Goal: Information Seeking & Learning: Learn about a topic

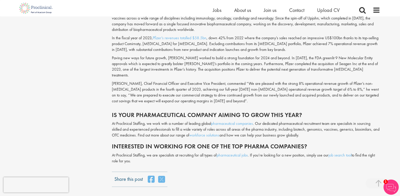
scroll to position [1851, 0]
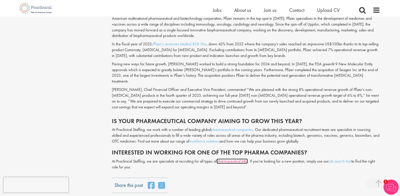
click at [225, 159] on link "pharmaceutical jobs" at bounding box center [232, 161] width 31 height 5
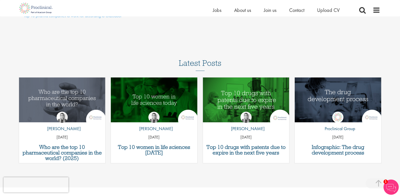
scroll to position [786, 0]
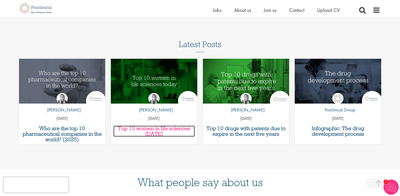
click at [152, 129] on h3 "Top 10 women in life sciences [DATE]" at bounding box center [153, 131] width 81 height 11
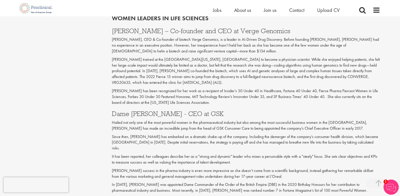
scroll to position [609, 0]
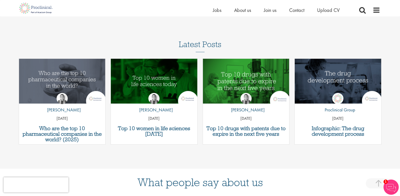
click at [234, 87] on div "by Hannah Burke 16 Feb 24" at bounding box center [246, 106] width 86 height 38
click at [232, 87] on div "by Hannah Burke 16 Feb 24" at bounding box center [246, 106] width 86 height 38
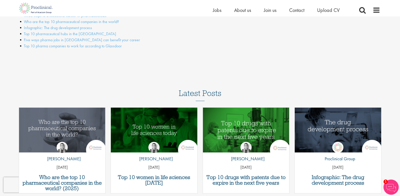
scroll to position [736, 0]
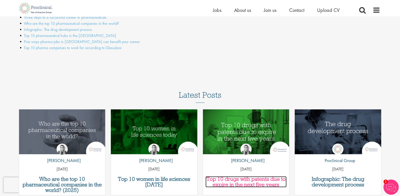
click at [236, 182] on h3 "Top 10 drugs with patents due to expire in the next five years" at bounding box center [245, 182] width 81 height 11
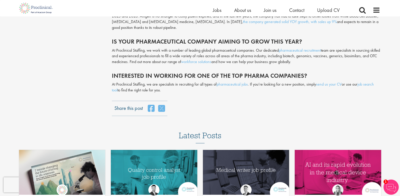
scroll to position [1694, 0]
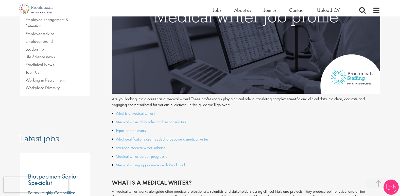
scroll to position [152, 0]
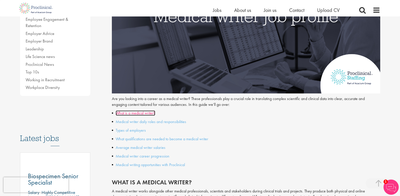
click at [140, 113] on link "What is a medical writer?" at bounding box center [136, 113] width 40 height 5
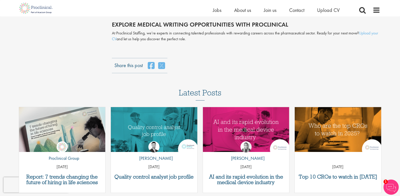
scroll to position [1067, 0]
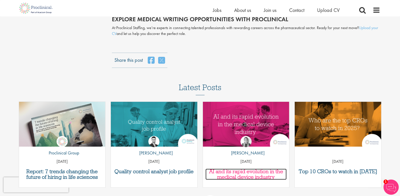
click at [229, 175] on h3 "AI and its rapid evolution in the medical device industry" at bounding box center [245, 174] width 81 height 11
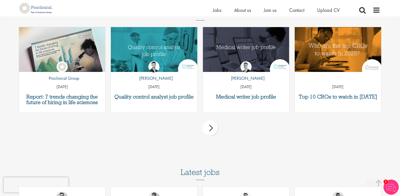
scroll to position [1009, 0]
